Goal: Task Accomplishment & Management: Manage account settings

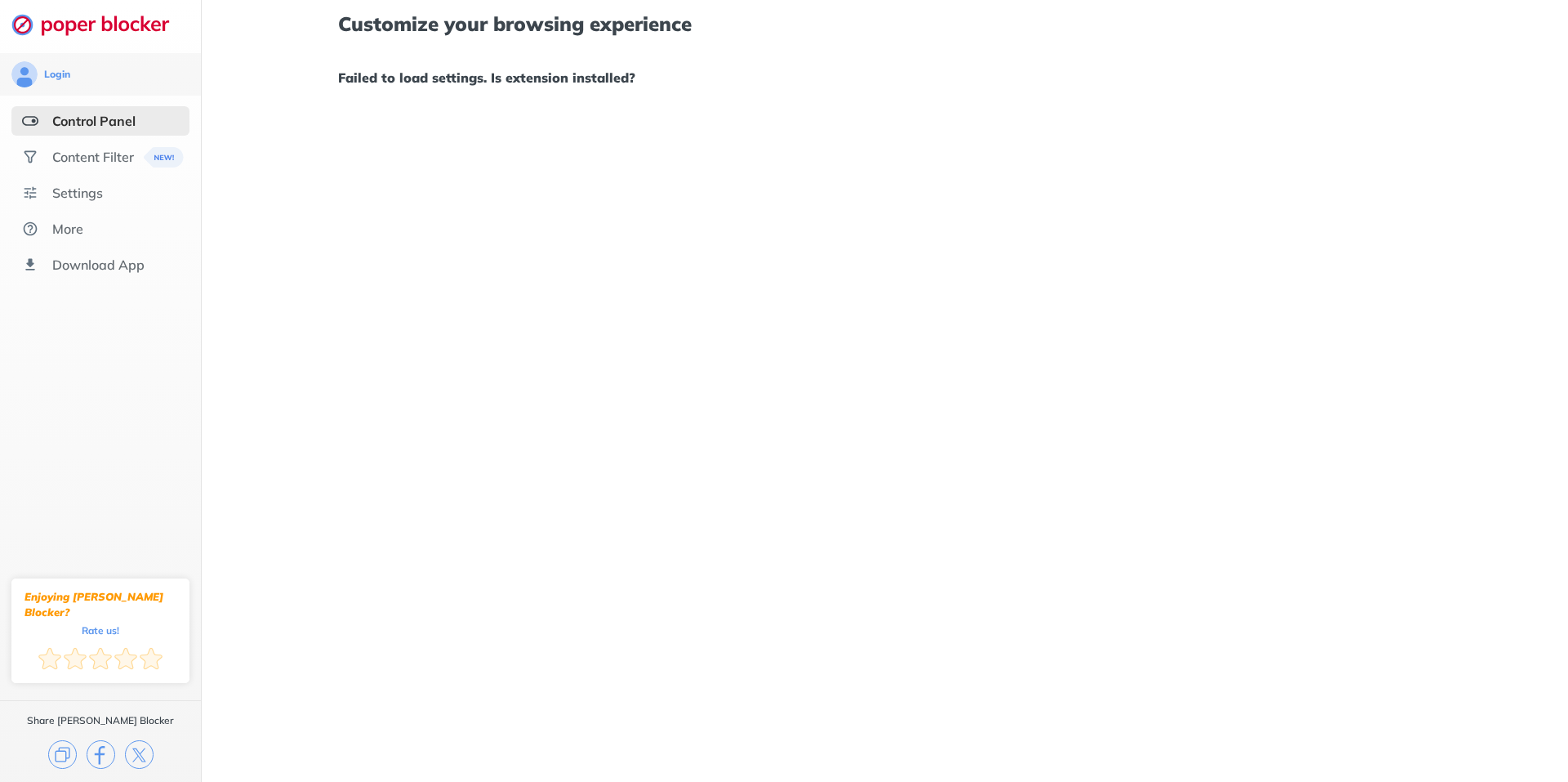
click at [1010, 212] on div "Customize your browsing experience Failed to load settings. Is extension instal…" at bounding box center [885, 391] width 1366 height 782
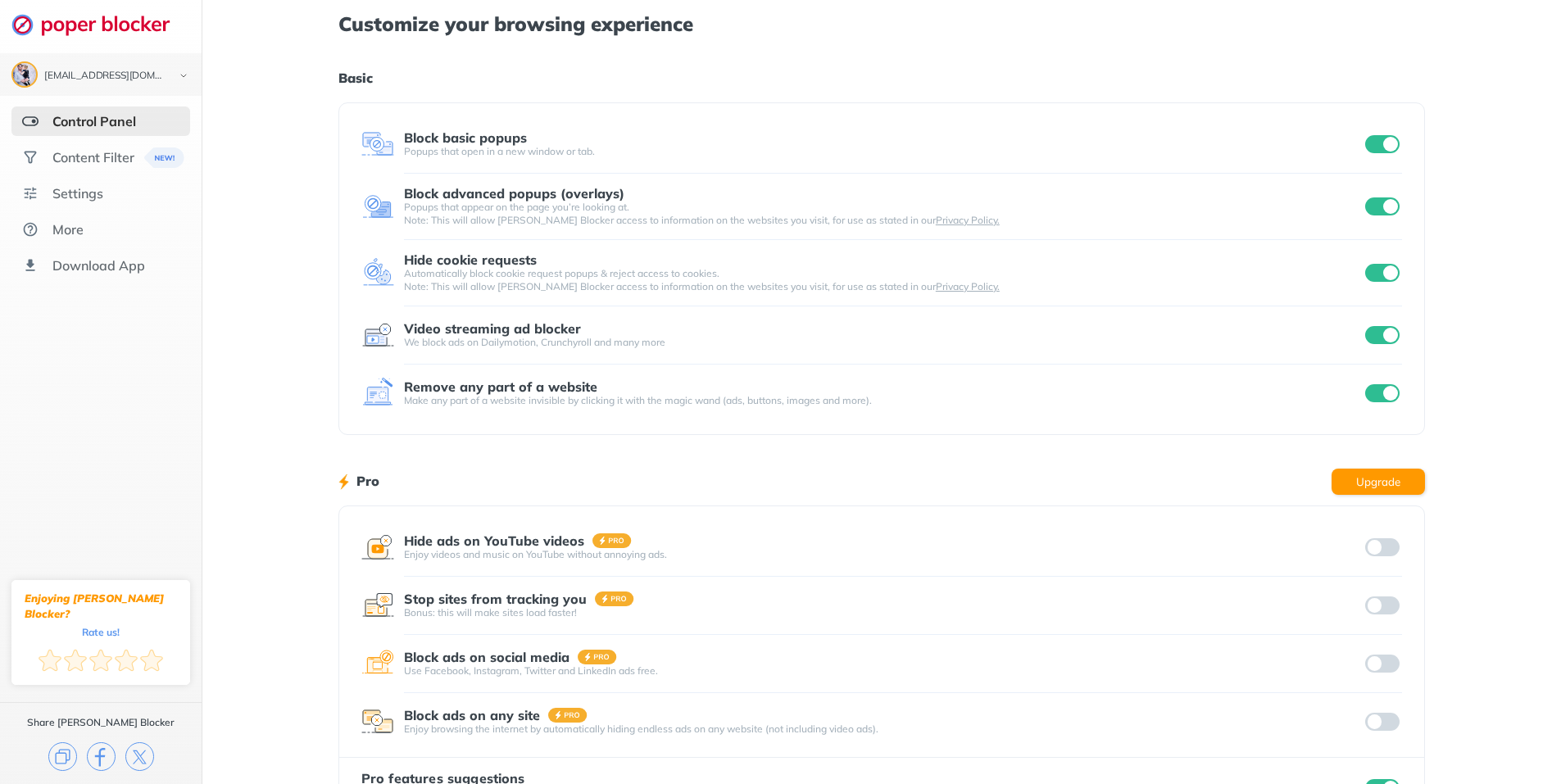
click at [1371, 143] on input "checkbox" at bounding box center [1382, 143] width 34 height 18
click at [1375, 205] on input "checkbox" at bounding box center [1382, 206] width 34 height 18
click at [1378, 141] on input "checkbox" at bounding box center [1382, 143] width 34 height 18
click at [1379, 208] on input "checkbox" at bounding box center [1382, 206] width 34 height 18
